Goal: Task Accomplishment & Management: Manage account settings

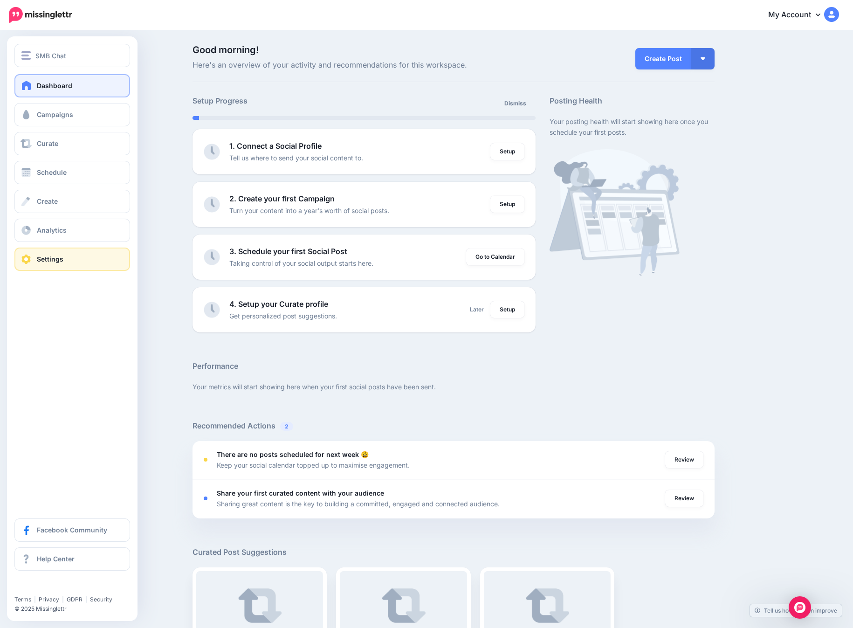
click at [36, 261] on link "Settings" at bounding box center [72, 258] width 116 height 23
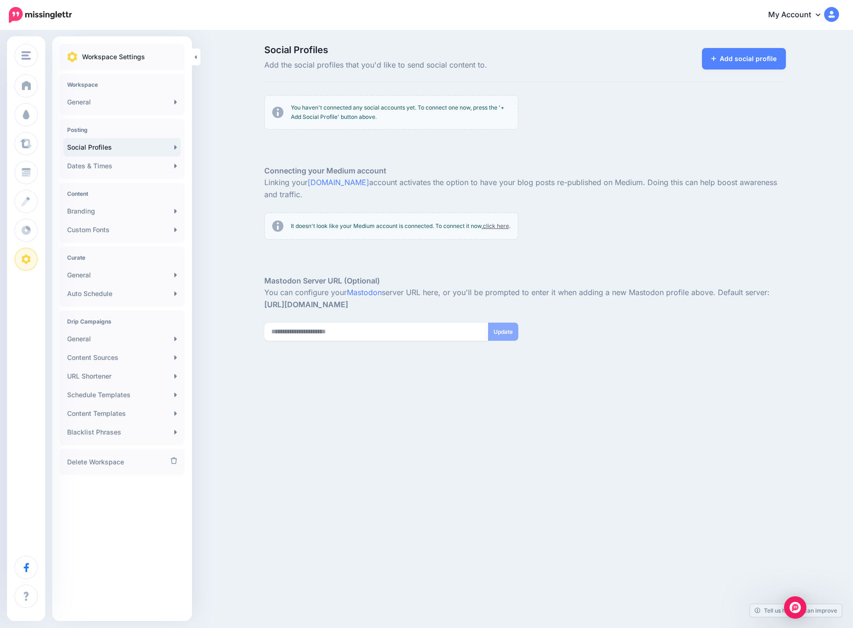
click at [806, 16] on link "My Account" at bounding box center [799, 15] width 80 height 23
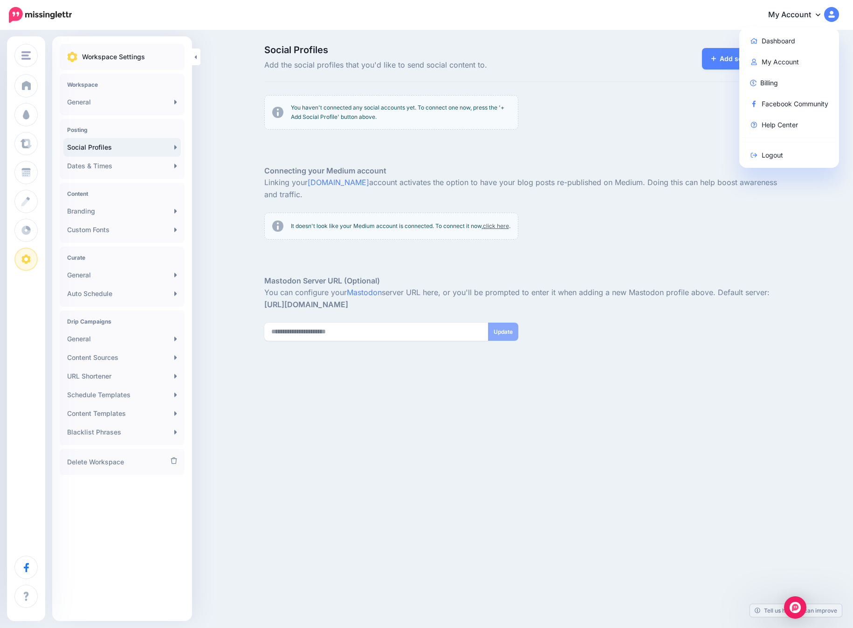
click at [470, 441] on div "SMB Chat SMB Chat Parker Brown Add Workspace Dashboard Campaigns Curate Schedul…" at bounding box center [426, 314] width 853 height 628
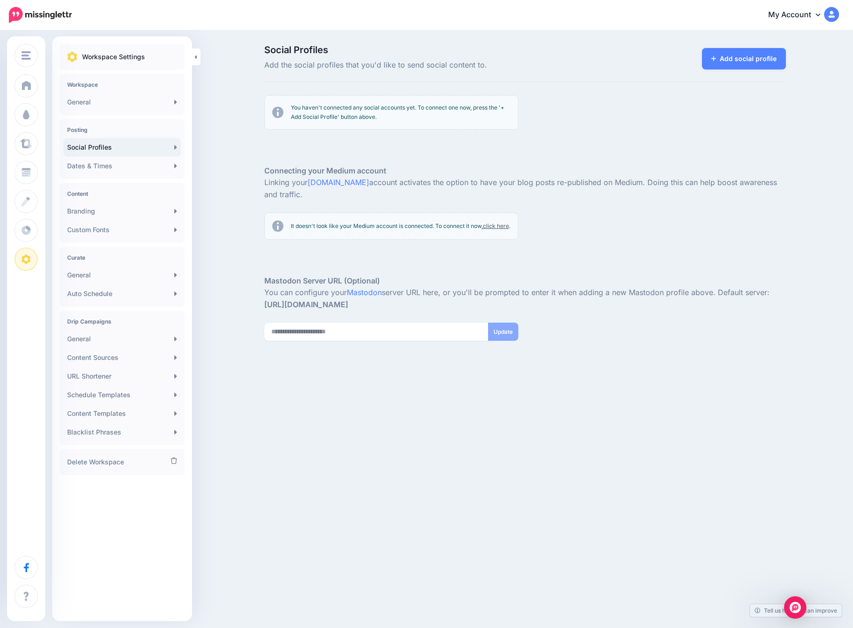
click at [540, 453] on div "SMB Chat SMB Chat Parker Brown Add Workspace Dashboard Campaigns Curate Schedul…" at bounding box center [426, 314] width 853 height 628
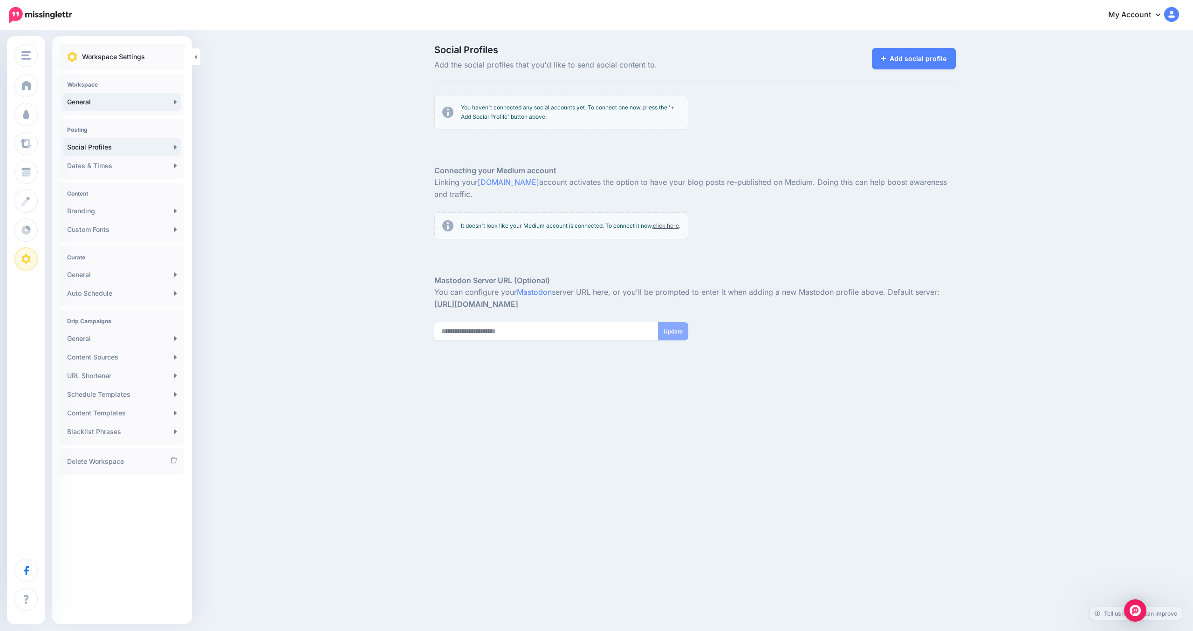
click at [123, 105] on link "General" at bounding box center [121, 102] width 117 height 19
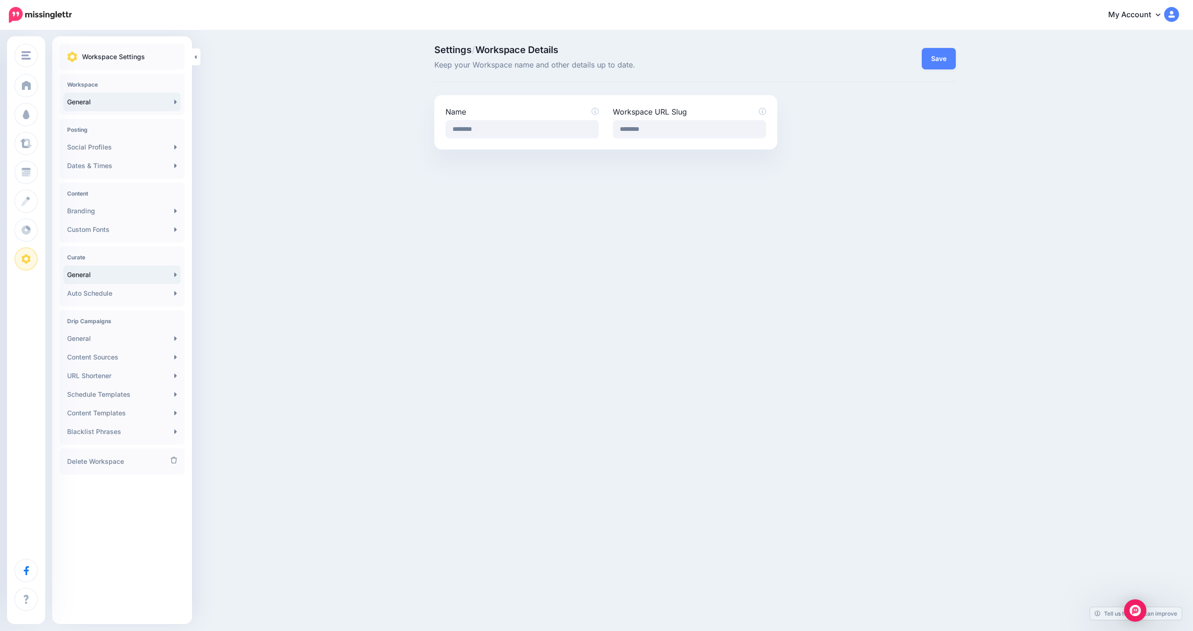
click at [150, 279] on link "General" at bounding box center [121, 275] width 117 height 19
click at [119, 336] on link "General" at bounding box center [121, 338] width 117 height 19
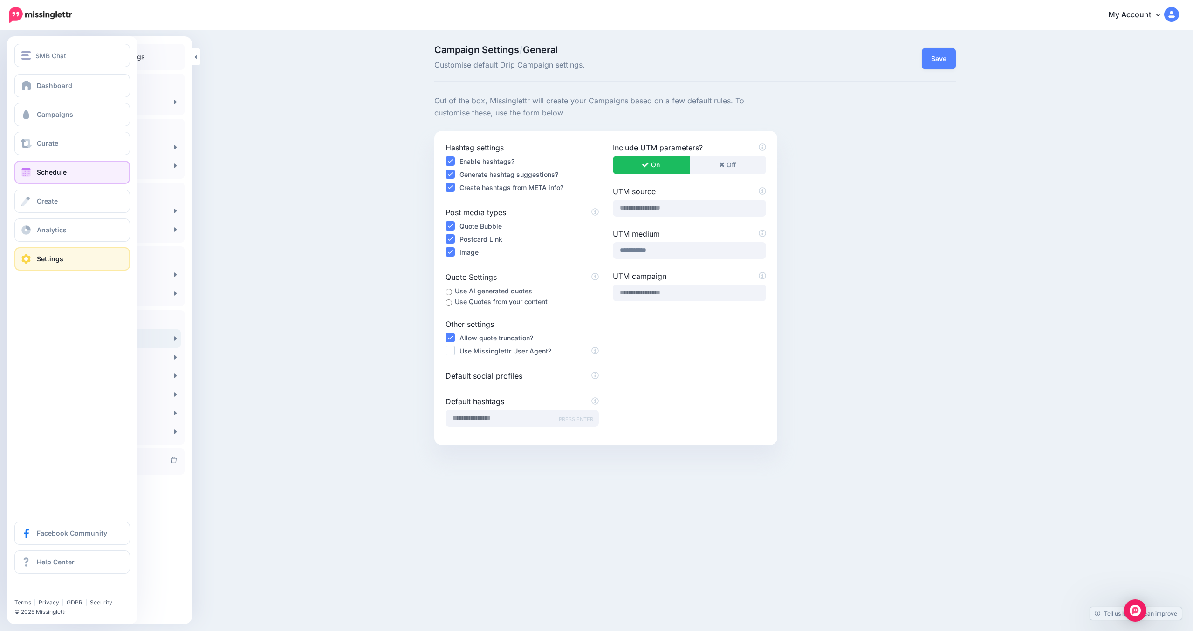
click at [44, 178] on link "Schedule" at bounding box center [72, 172] width 116 height 23
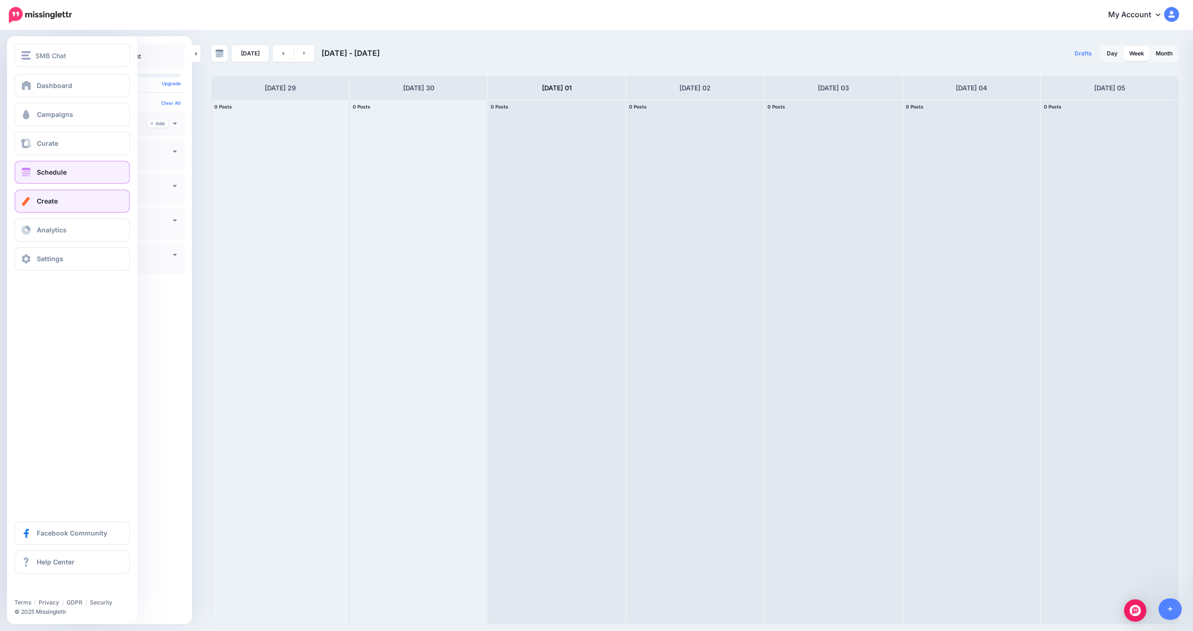
click at [46, 203] on span "Create" at bounding box center [47, 201] width 21 height 8
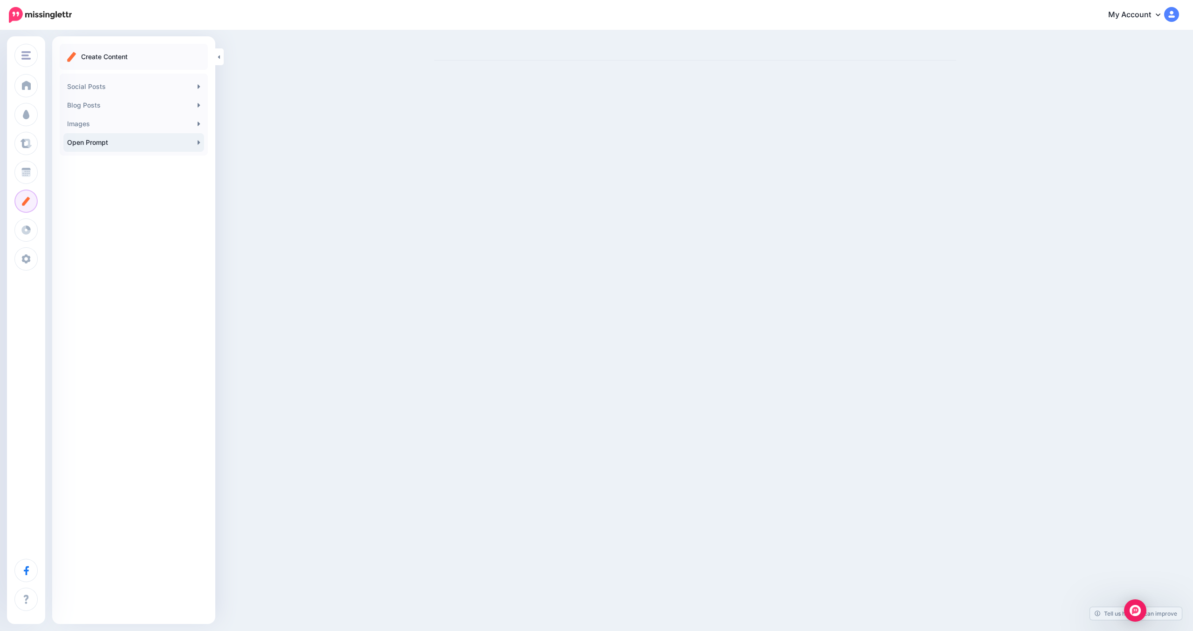
click at [99, 144] on link "Open Prompt" at bounding box center [133, 142] width 141 height 19
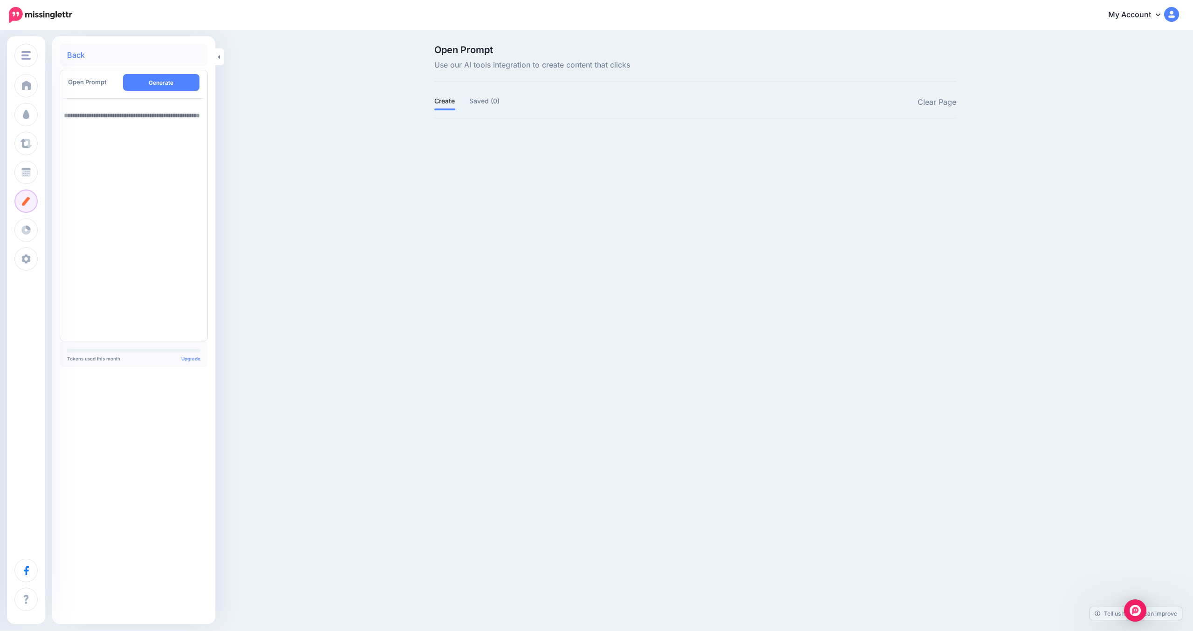
click at [1140, 15] on link "My Account" at bounding box center [1139, 15] width 80 height 23
click at [1113, 83] on link "Billing" at bounding box center [1129, 83] width 93 height 18
